Goal: Transaction & Acquisition: Purchase product/service

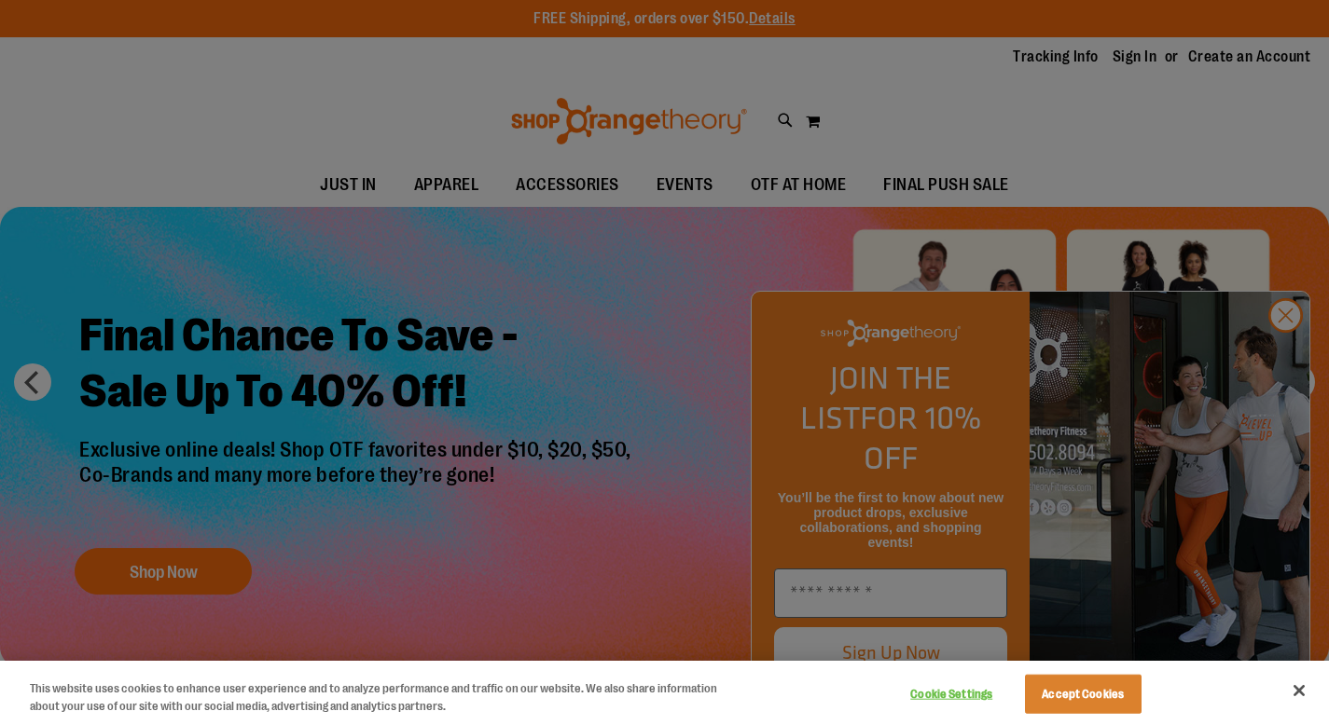
type input "**********"
click at [1300, 691] on button "Close" at bounding box center [1298, 690] width 41 height 41
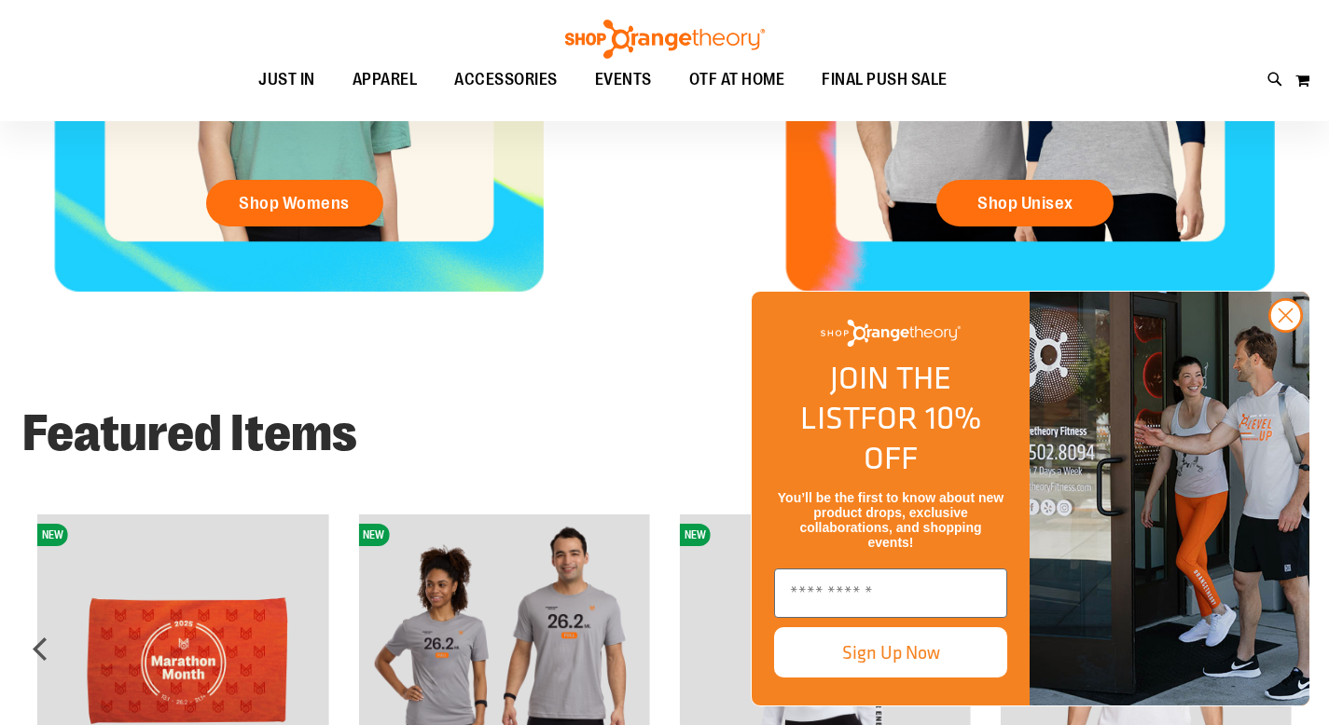
scroll to position [1132, 0]
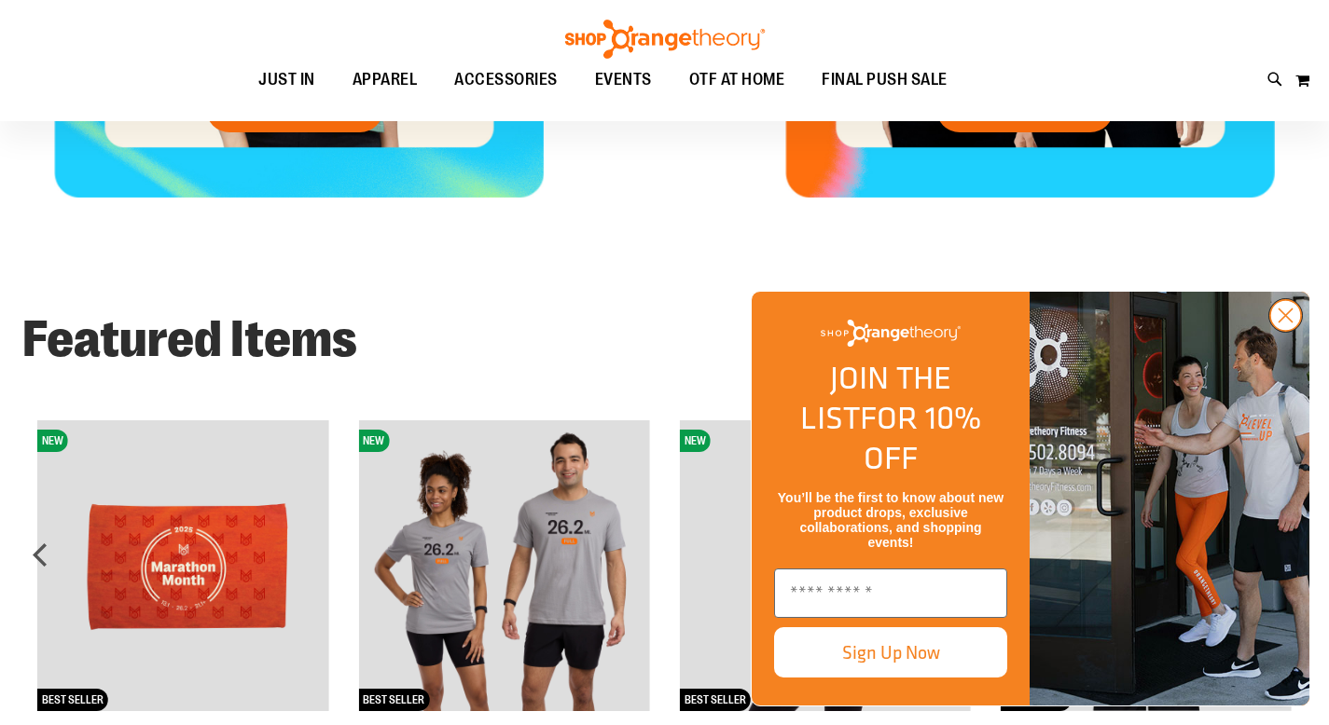
click at [1282, 331] on circle "Close dialog" at bounding box center [1285, 315] width 31 height 31
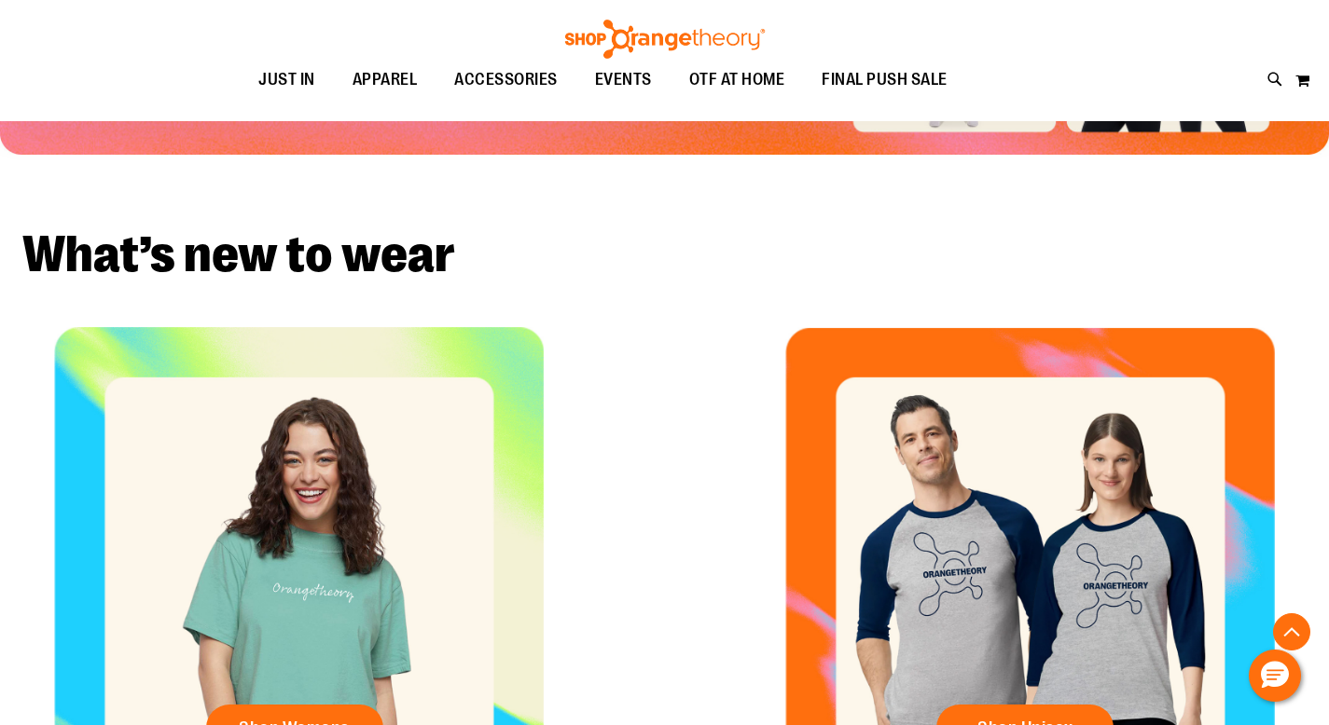
scroll to position [0, 0]
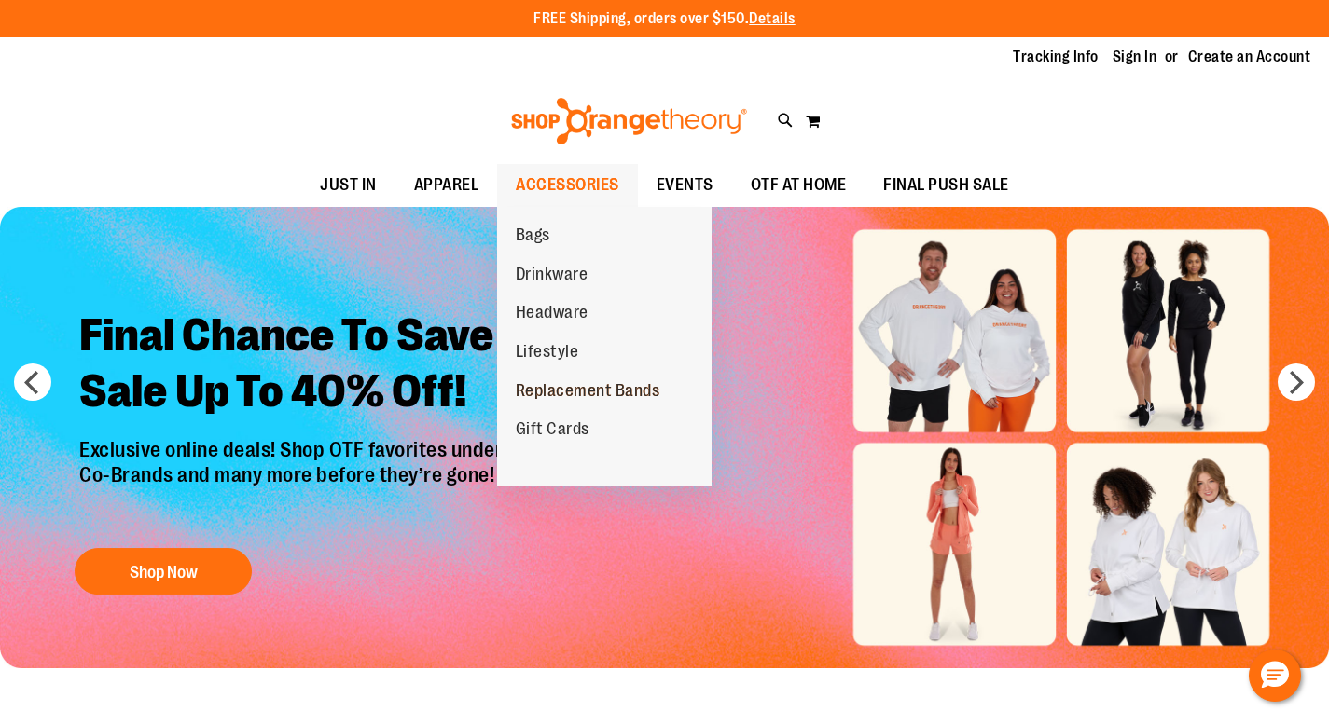
click at [557, 388] on span "Replacement Bands" at bounding box center [588, 392] width 145 height 23
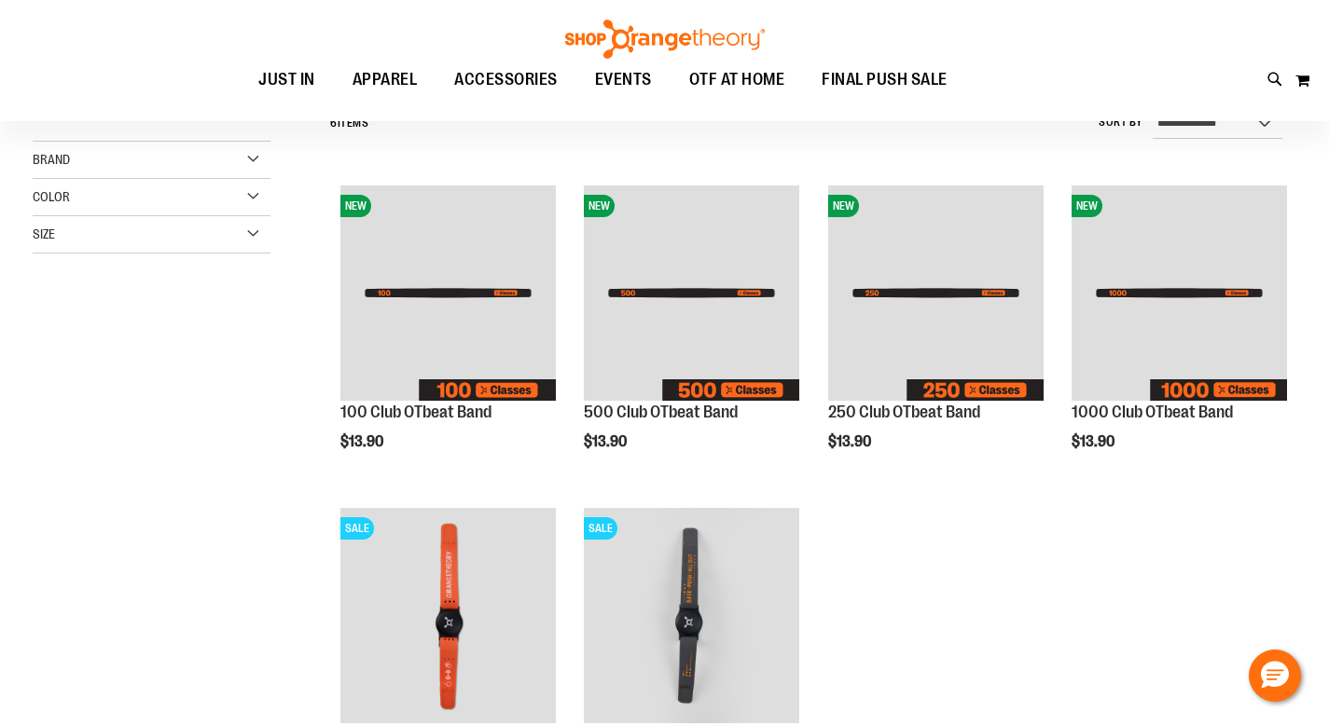
scroll to position [433, 0]
